Goal: Task Accomplishment & Management: Use online tool/utility

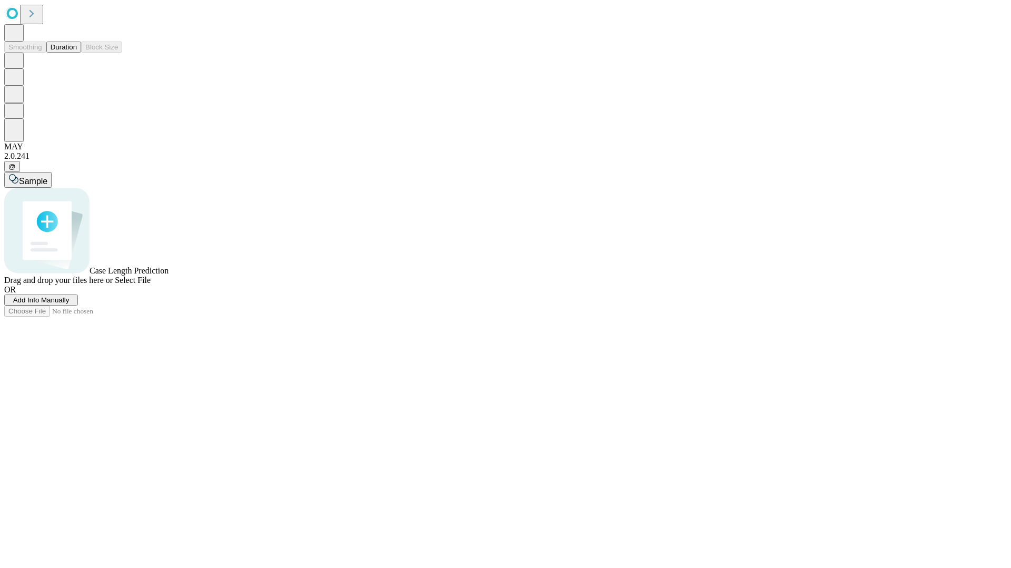
click at [77, 53] on button "Duration" at bounding box center [63, 47] width 35 height 11
click at [151, 285] on span "Select File" at bounding box center [133, 280] width 36 height 9
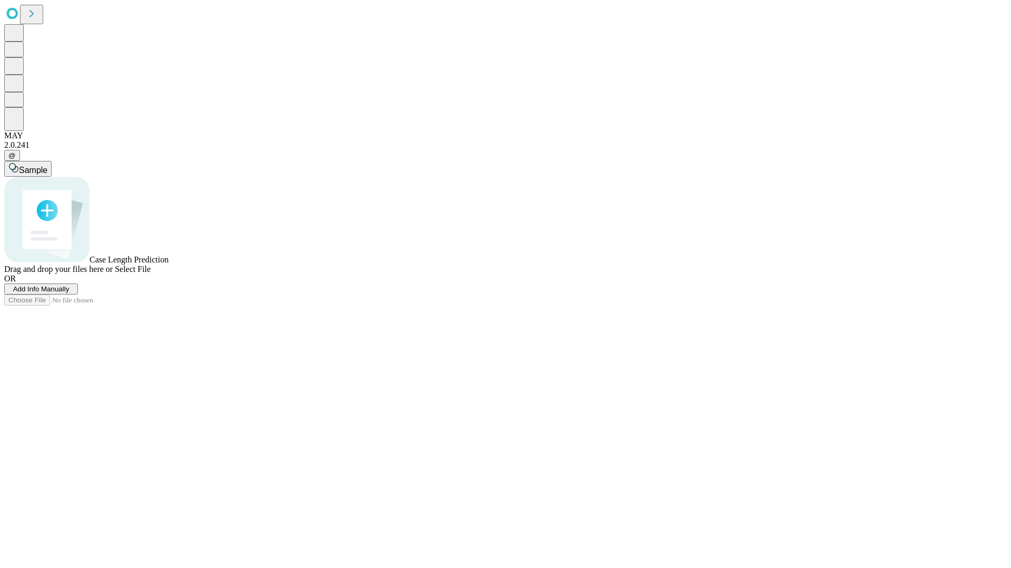
click at [151, 274] on span "Select File" at bounding box center [133, 269] width 36 height 9
